Goal: Task Accomplishment & Management: Complete application form

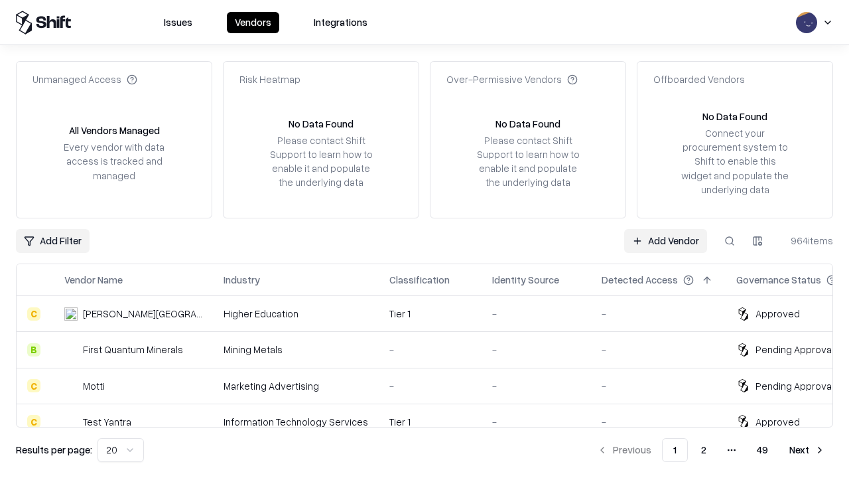
click at [665, 240] on link "Add Vendor" at bounding box center [665, 241] width 83 height 24
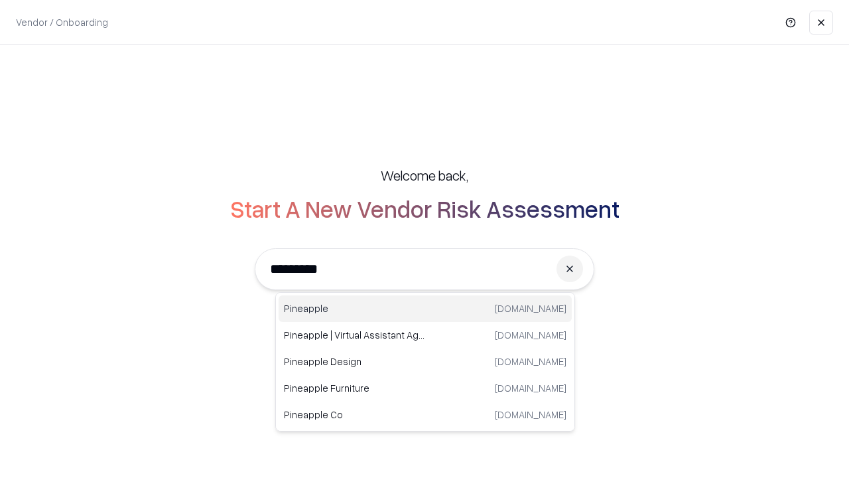
click at [425, 308] on div "Pineapple [DOMAIN_NAME]" at bounding box center [425, 308] width 293 height 27
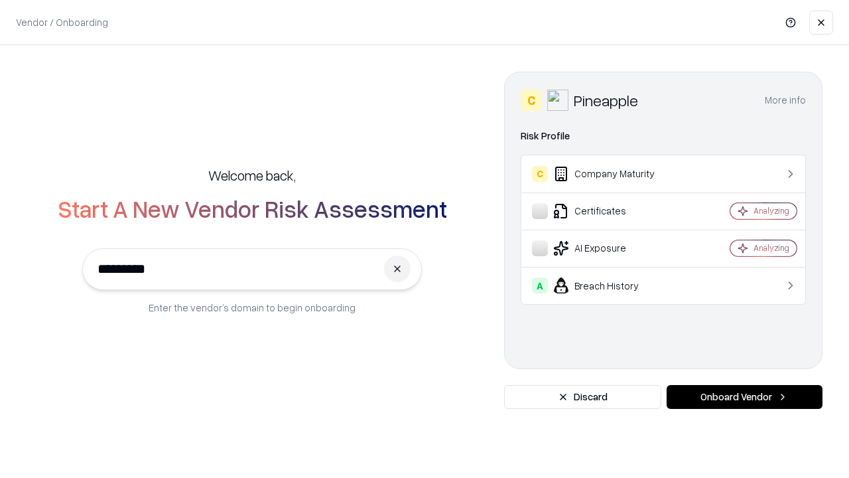
type input "*********"
click at [744, 397] on button "Onboard Vendor" at bounding box center [745, 397] width 156 height 24
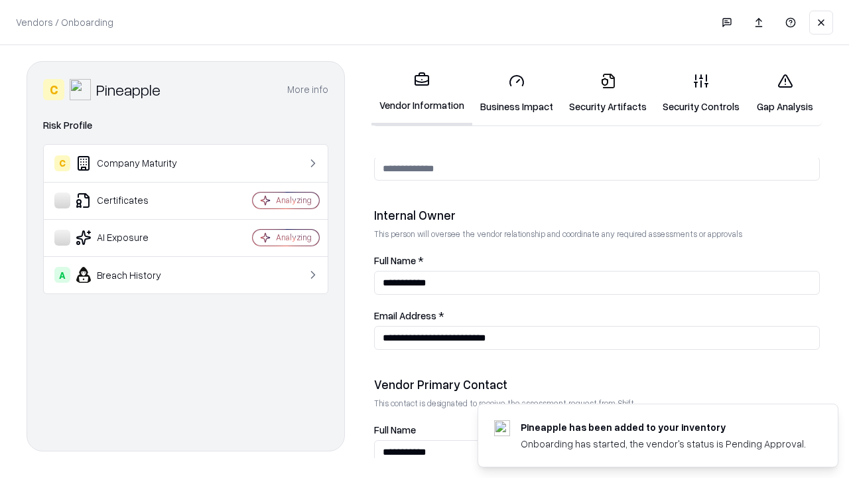
scroll to position [687, 0]
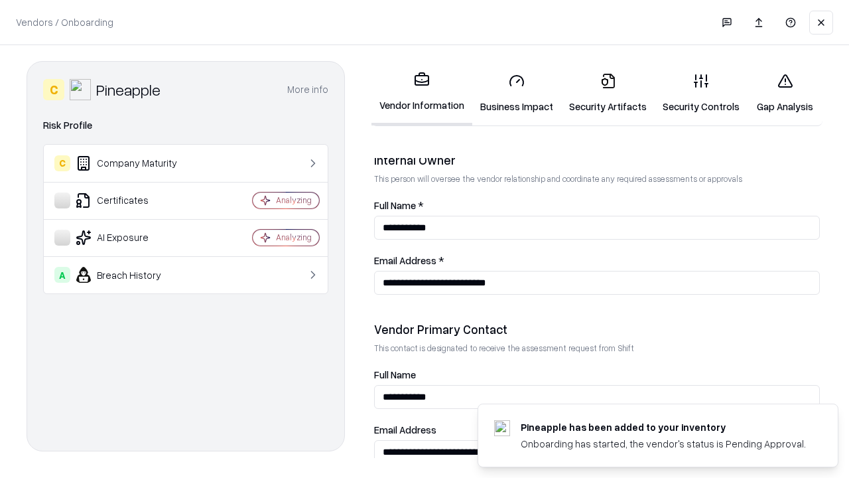
click at [517, 93] on link "Business Impact" at bounding box center [516, 93] width 89 height 62
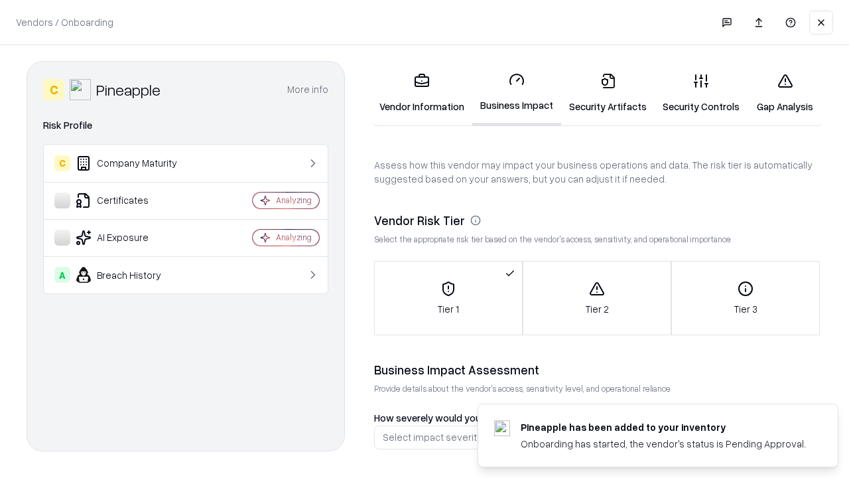
click at [608, 93] on link "Security Artifacts" at bounding box center [608, 93] width 94 height 62
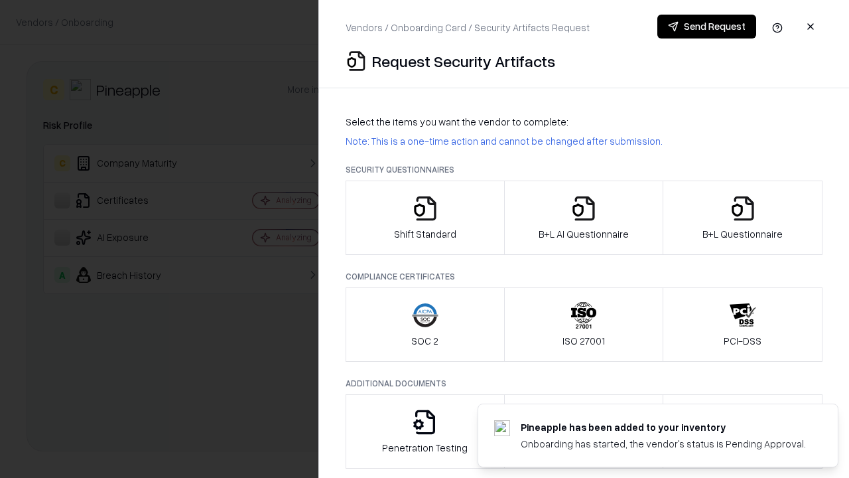
click at [424, 218] on icon "button" at bounding box center [425, 208] width 27 height 27
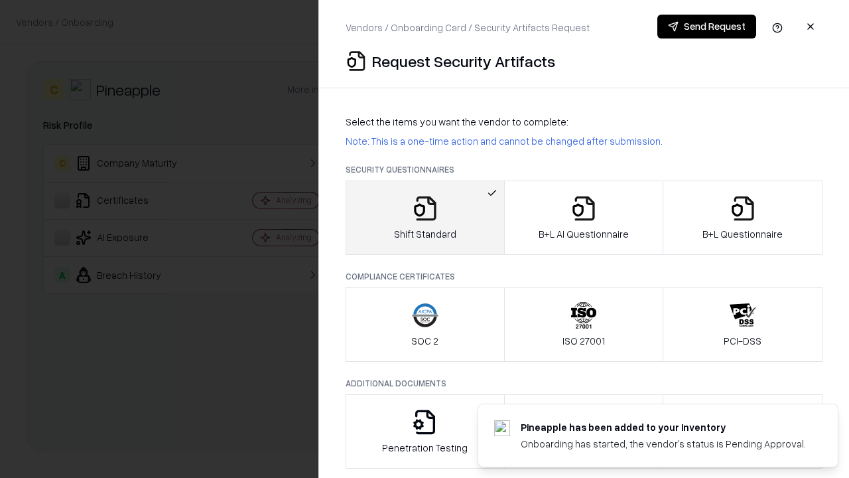
click at [706, 27] on button "Send Request" at bounding box center [706, 27] width 99 height 24
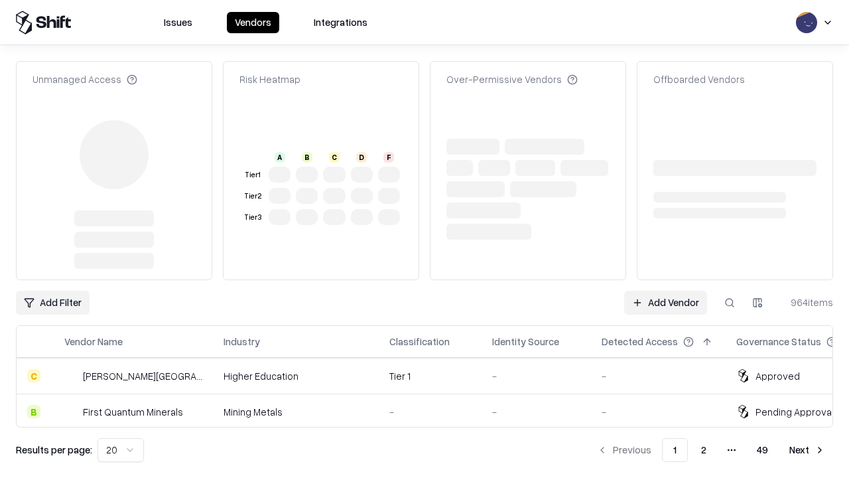
click at [665, 291] on link "Add Vendor" at bounding box center [665, 303] width 83 height 24
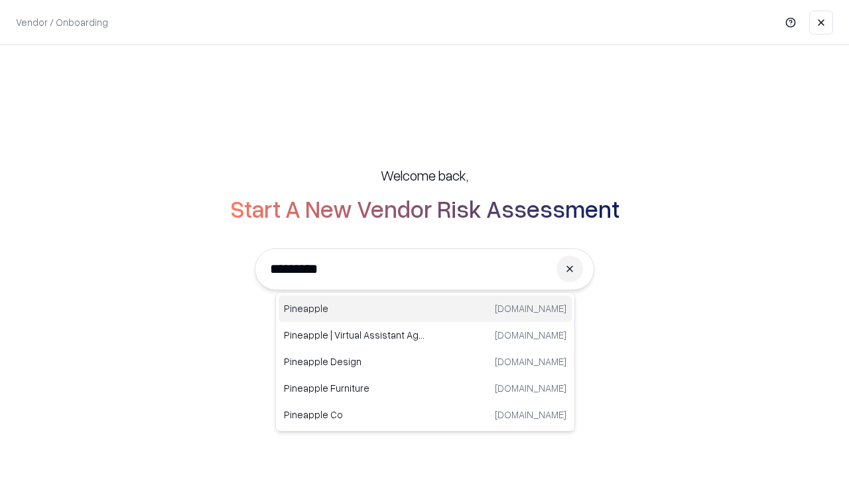
click at [425, 308] on div "Pineapple [DOMAIN_NAME]" at bounding box center [425, 308] width 293 height 27
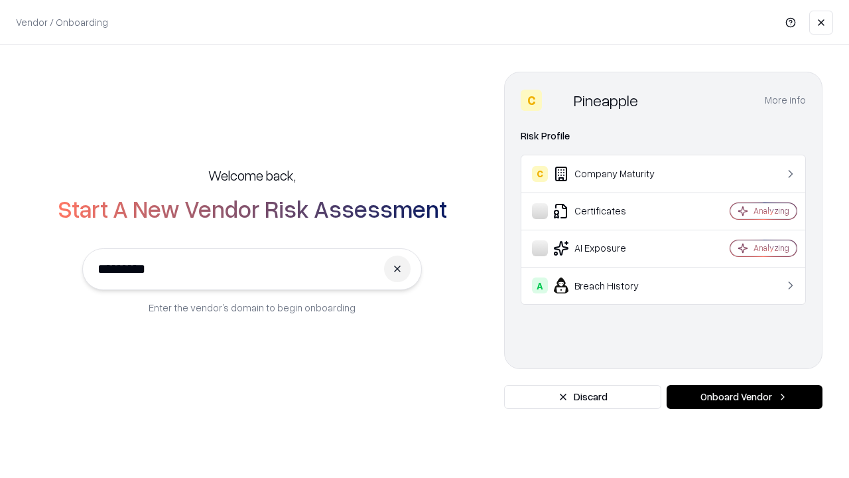
type input "*********"
click at [744, 397] on button "Onboard Vendor" at bounding box center [745, 397] width 156 height 24
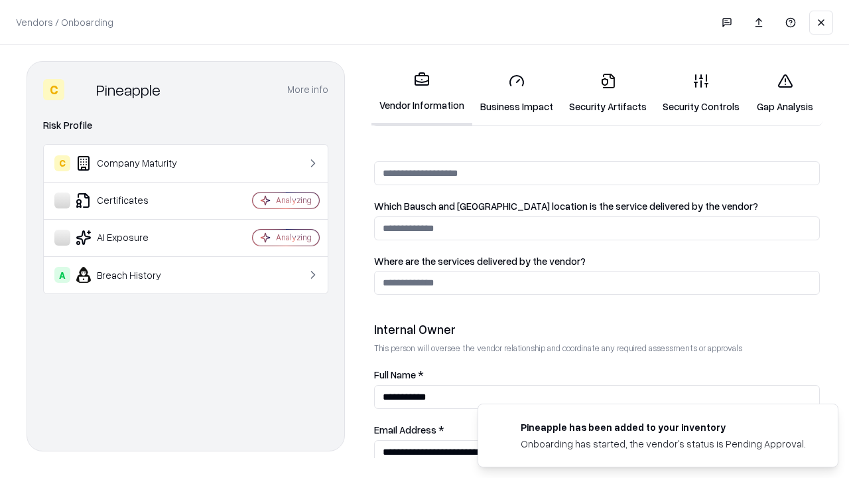
scroll to position [687, 0]
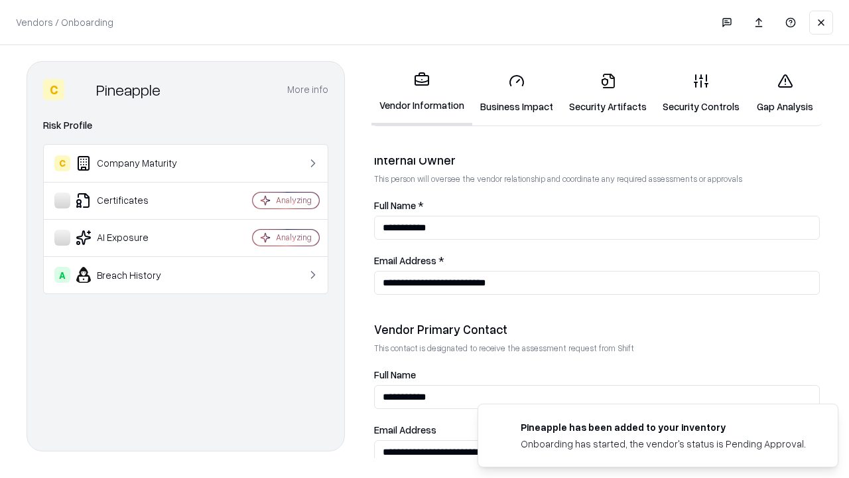
click at [785, 93] on link "Gap Analysis" at bounding box center [784, 93] width 75 height 62
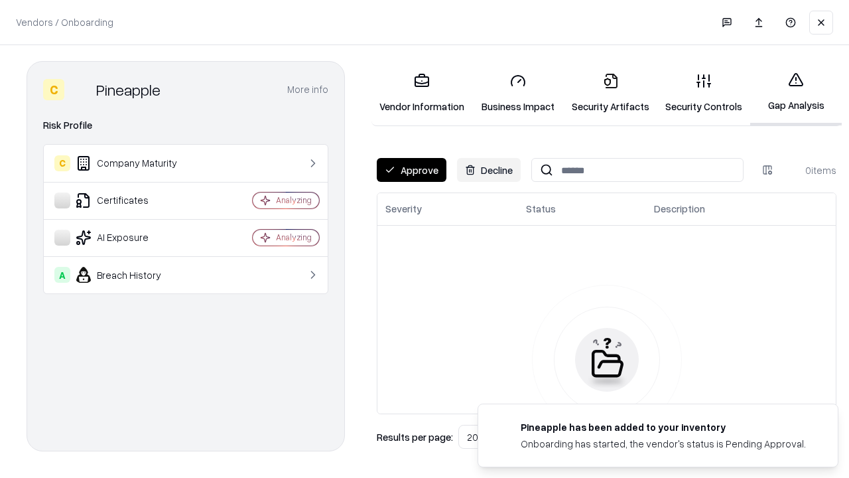
click at [411, 170] on button "Approve" at bounding box center [412, 170] width 70 height 24
